Goal: Information Seeking & Learning: Learn about a topic

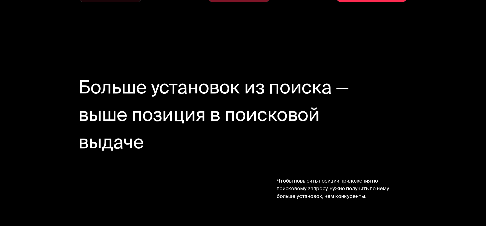
scroll to position [727, 0]
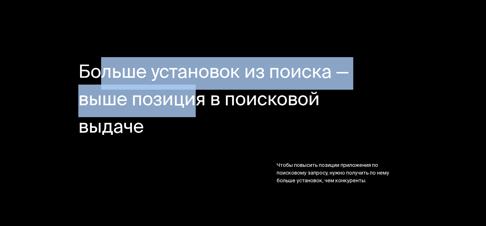
drag, startPoint x: 95, startPoint y: 66, endPoint x: 184, endPoint y: 109, distance: 99.1
click at [184, 109] on h2 "Больше установок из поиска — выше позиция в поисковой выдаче" at bounding box center [215, 101] width 274 height 82
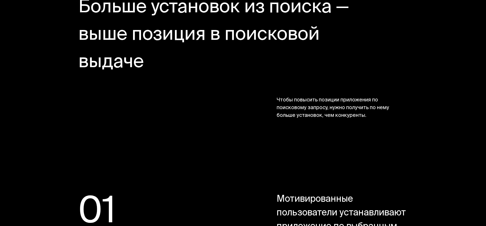
scroll to position [803, 0]
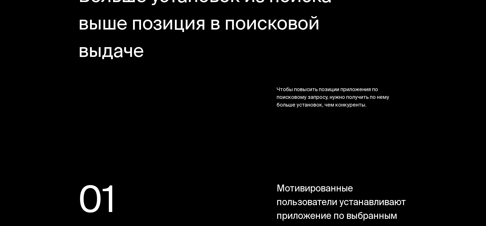
drag, startPoint x: 266, startPoint y: 87, endPoint x: 392, endPoint y: 111, distance: 127.9
click at [392, 111] on section "Больше установок из поиска — выше позиция в поисковой выдаче Чтобы повысить поз…" at bounding box center [243, 47] width 456 height 198
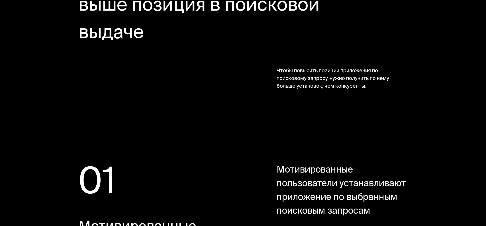
scroll to position [916, 0]
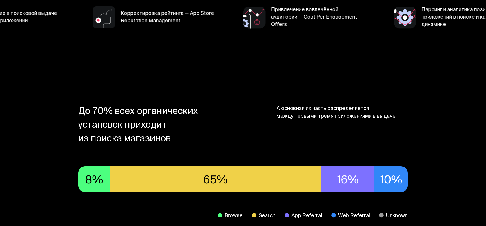
scroll to position [318, 0]
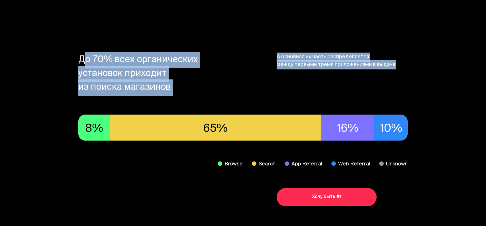
drag, startPoint x: 85, startPoint y: 55, endPoint x: 219, endPoint y: 79, distance: 136.4
click at [199, 102] on section "До 70% всех органических установок приходит из поиска магазинов А основная их ч…" at bounding box center [243, 130] width 456 height 226
click at [232, 73] on div "До 70% всех органических установок приходит из поиска магазинов А основная их ч…" at bounding box center [243, 73] width 330 height 41
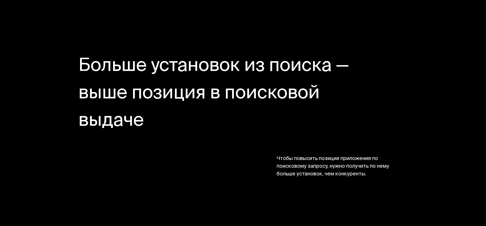
scroll to position [690, 0]
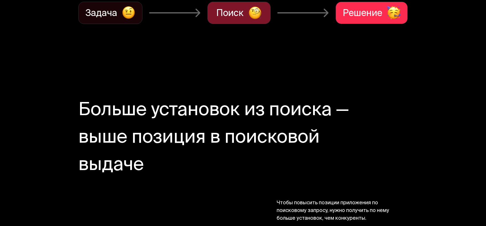
click at [145, 76] on section "Больше установок из поиска — выше позиция в поисковой выдаче Чтобы повысить поз…" at bounding box center [243, 159] width 456 height 198
drag, startPoint x: 86, startPoint y: 105, endPoint x: 203, endPoint y: 156, distance: 128.4
click at [203, 156] on section "Больше установок из поиска — выше позиция в поисковой выдаче Чтобы повысить поз…" at bounding box center [243, 159] width 456 height 198
click at [161, 63] on section "Больше установок из поиска — выше позиция в поисковой выдаче Чтобы повысить поз…" at bounding box center [243, 159] width 456 height 198
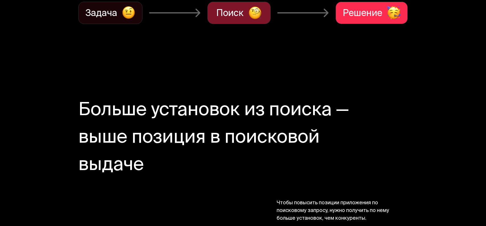
click at [133, 60] on section "Больше установок из поиска — выше позиция в поисковой выдаче Чтобы повысить поз…" at bounding box center [243, 159] width 456 height 198
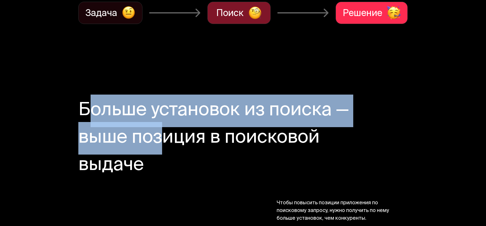
drag, startPoint x: 77, startPoint y: 104, endPoint x: 163, endPoint y: 110, distance: 86.3
click at [159, 133] on section "Больше установок из поиска — выше позиция в поисковой выдаче Чтобы повысить поз…" at bounding box center [243, 159] width 456 height 198
click at [127, 62] on section "Больше установок из поиска — выше позиция в поисковой выдаче Чтобы повысить поз…" at bounding box center [243, 159] width 456 height 198
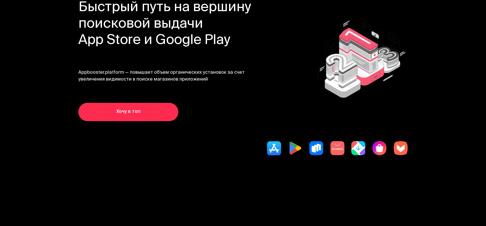
scroll to position [0, 0]
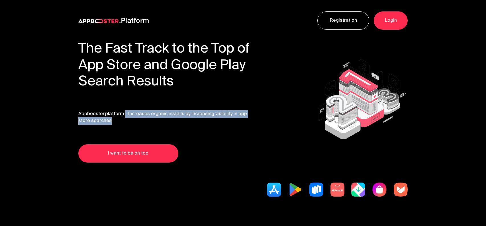
drag, startPoint x: 123, startPoint y: 113, endPoint x: 182, endPoint y: 121, distance: 59.2
click at [182, 121] on span "Appbooster.platform - Increases organic installs by increasing visibility in ap…" at bounding box center [164, 117] width 173 height 14
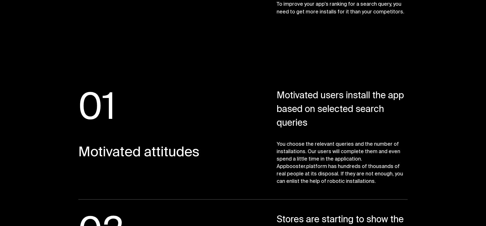
scroll to position [795, 0]
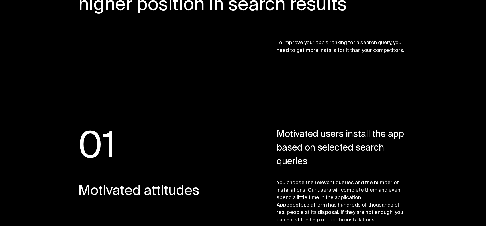
click at [275, 158] on div "01 Motivated attitudes Motivated users install the app based on selected search…" at bounding box center [243, 183] width 330 height 110
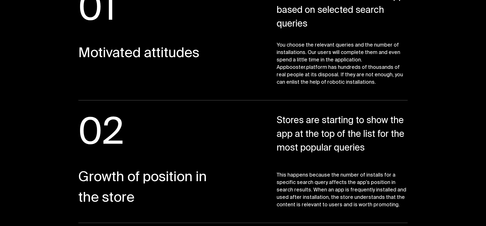
scroll to position [991, 0]
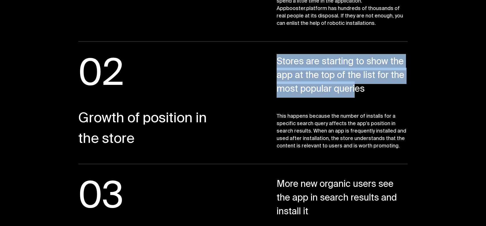
drag, startPoint x: 271, startPoint y: 59, endPoint x: 383, endPoint y: 102, distance: 119.7
click at [382, 93] on div "02 Growth of position in the store Stores are starting to show the app at the t…" at bounding box center [243, 109] width 330 height 109
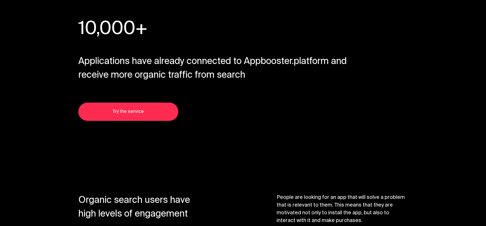
scroll to position [2148, 0]
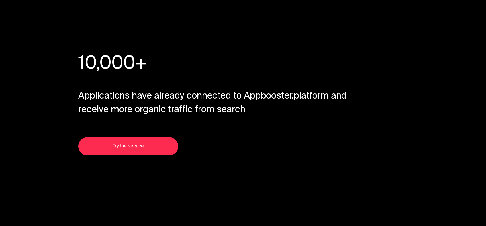
drag, startPoint x: 259, startPoint y: 94, endPoint x: 322, endPoint y: 99, distance: 63.2
click at [321, 99] on font "Applications have already connected to Appbooster.platform and receive more org…" at bounding box center [212, 103] width 269 height 30
drag, startPoint x: 326, startPoint y: 96, endPoint x: 329, endPoint y: 93, distance: 4.2
click at [326, 95] on font "Applications have already connected to Appbooster.platform and receive more org…" at bounding box center [212, 103] width 269 height 30
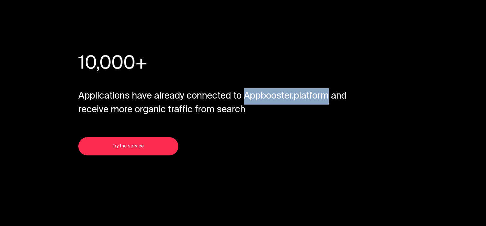
drag, startPoint x: 329, startPoint y: 93, endPoint x: 247, endPoint y: 86, distance: 82.6
click at [247, 86] on div "10,000+ Motivated users install the app based on selected search queries Applic…" at bounding box center [243, 83] width 330 height 66
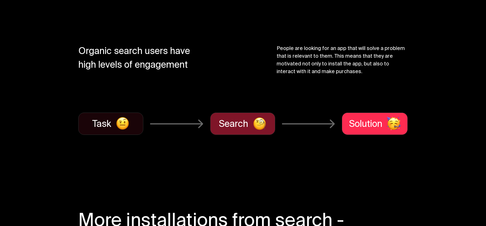
scroll to position [0, 0]
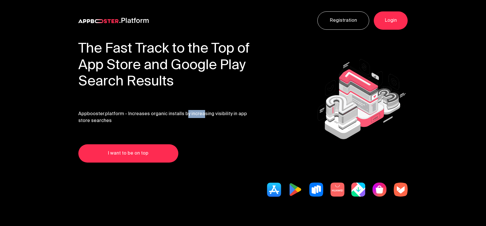
drag, startPoint x: 182, startPoint y: 113, endPoint x: 209, endPoint y: 111, distance: 26.3
click at [209, 111] on font "Appbooster.platform - Increases organic installs by increasing visibility in ap…" at bounding box center [162, 117] width 169 height 15
